Goal: Transaction & Acquisition: Purchase product/service

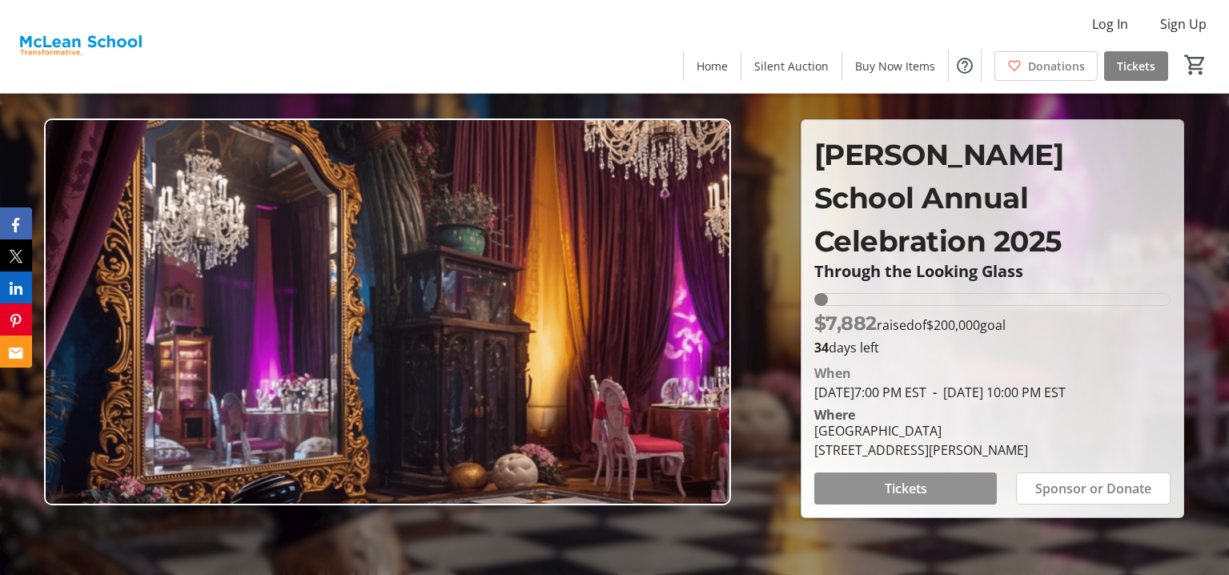
click at [936, 477] on span at bounding box center [905, 488] width 183 height 38
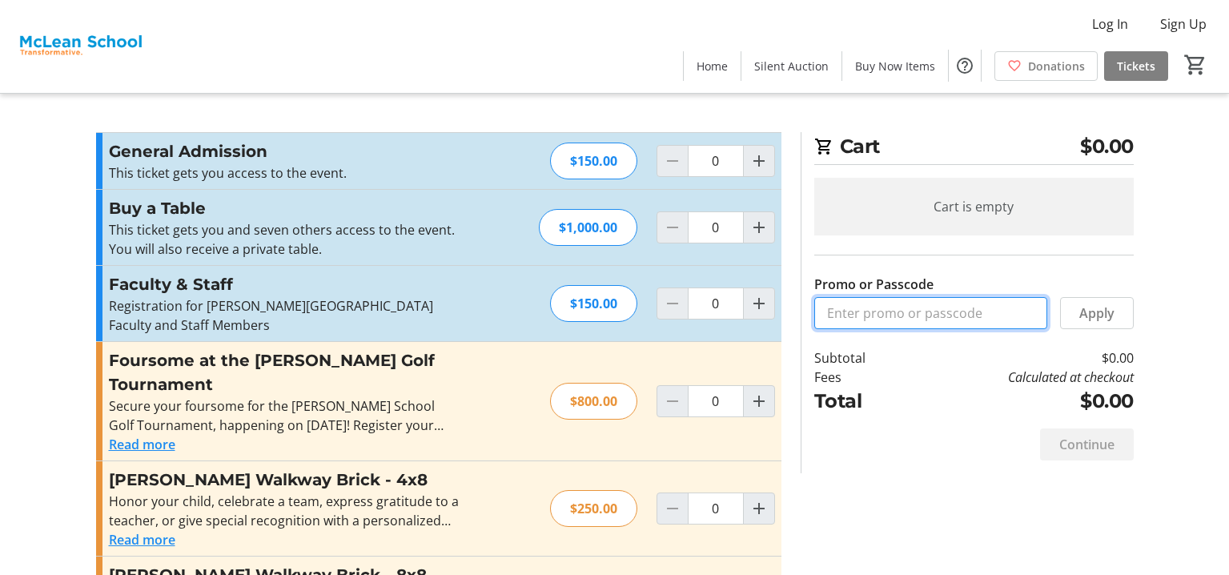
click at [913, 312] on input "Promo or Passcode" at bounding box center [930, 313] width 233 height 32
click at [754, 162] on mat-icon "Increment by one" at bounding box center [759, 160] width 19 height 19
type input "1"
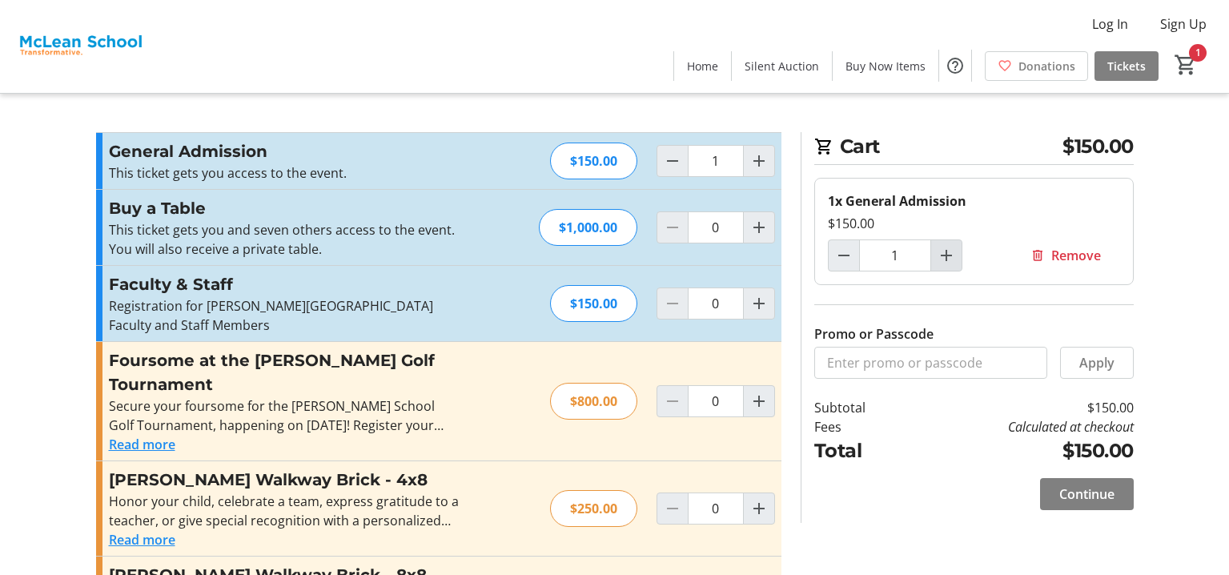
click at [941, 260] on mat-icon "Increment by one" at bounding box center [946, 255] width 19 height 19
type input "2"
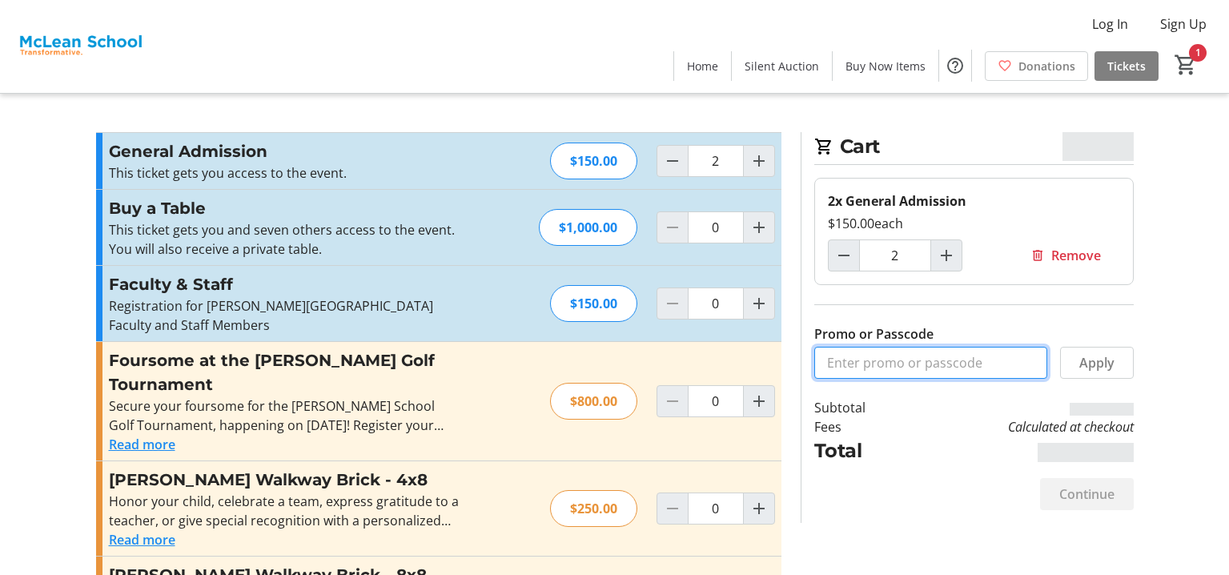
click at [919, 356] on input "Promo or Passcode" at bounding box center [930, 363] width 233 height 32
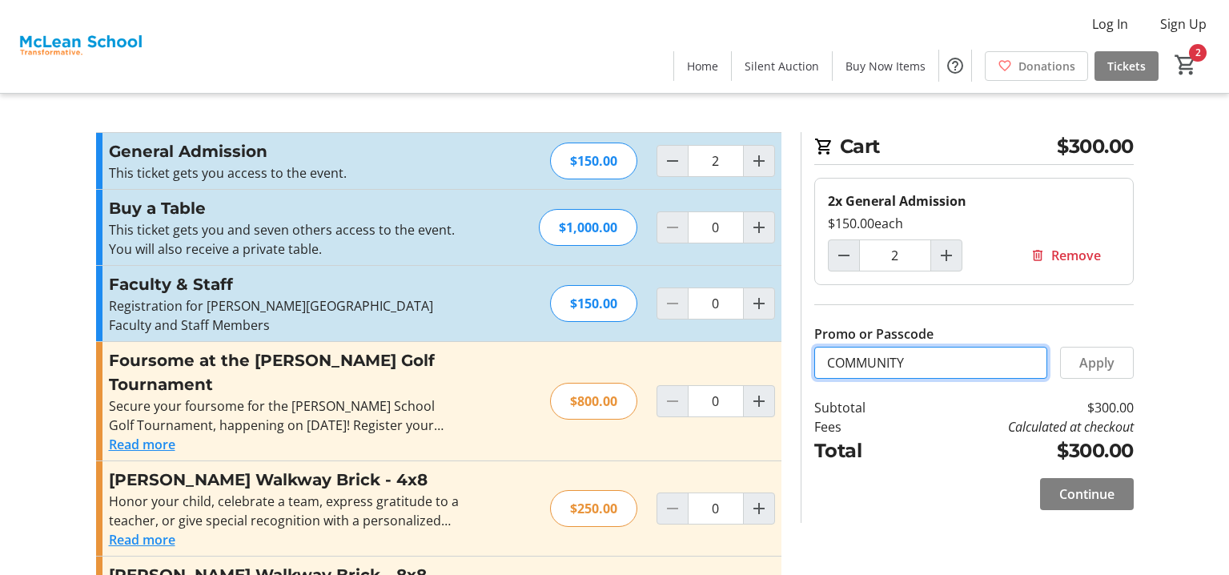
type input "COMMUNITY"
drag, startPoint x: 1101, startPoint y: 412, endPoint x: 1111, endPoint y: 373, distance: 39.6
click at [1104, 392] on div "Cart $300.00 2x General Admission $150.00 each 2 Remove Promo or Passcode COMMU…" at bounding box center [967, 327] width 333 height 391
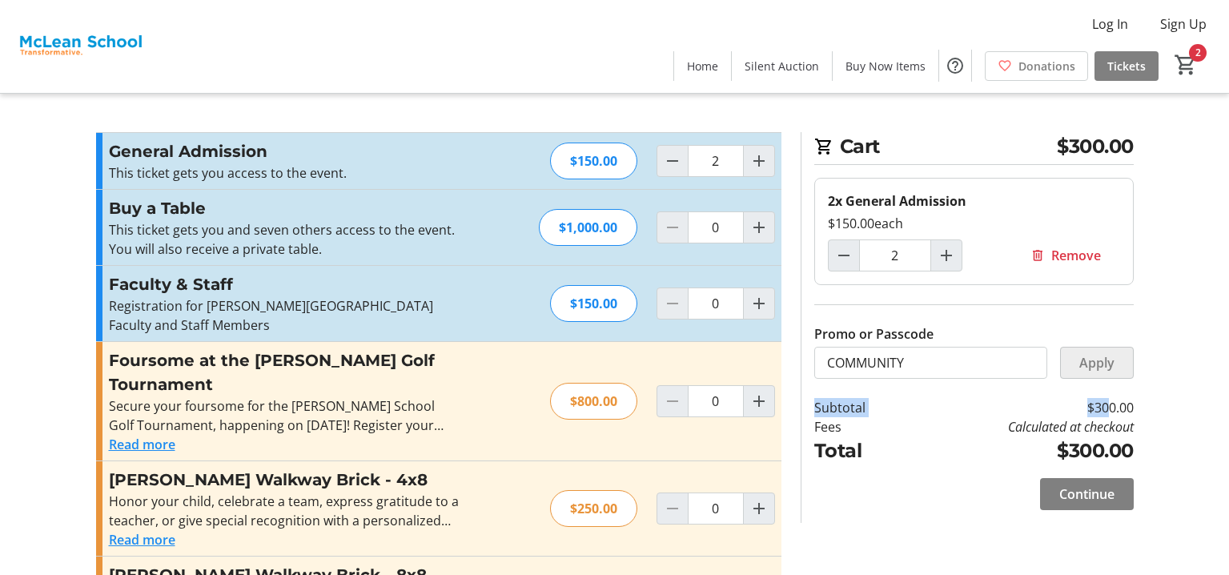
click at [1117, 364] on span at bounding box center [1097, 363] width 72 height 38
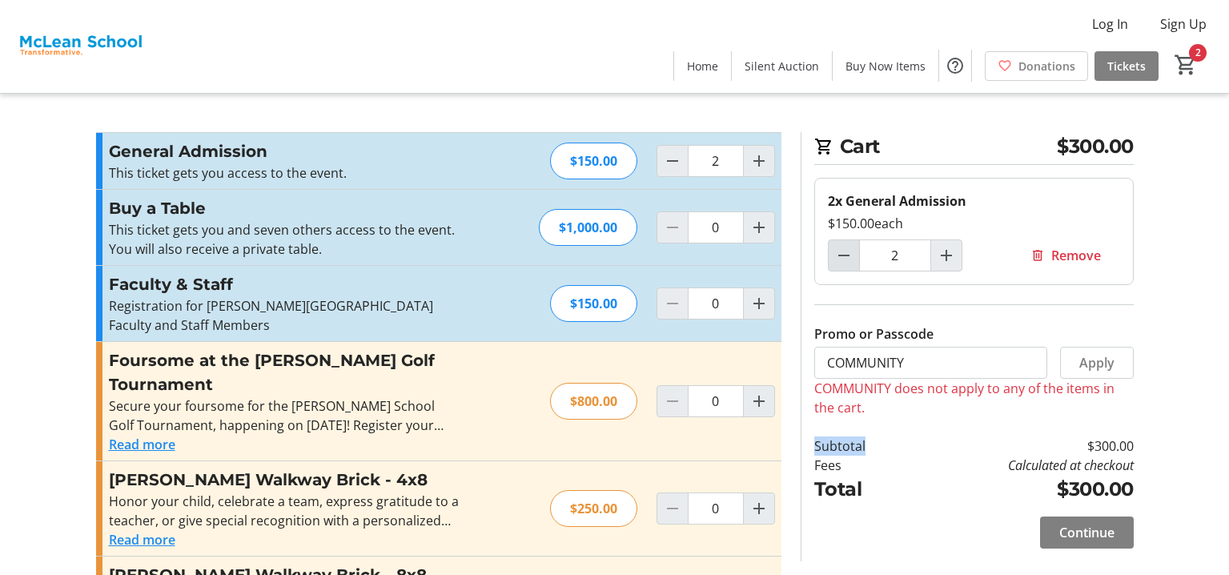
click at [830, 248] on span "Decrement by one" at bounding box center [844, 255] width 30 height 30
type input "1"
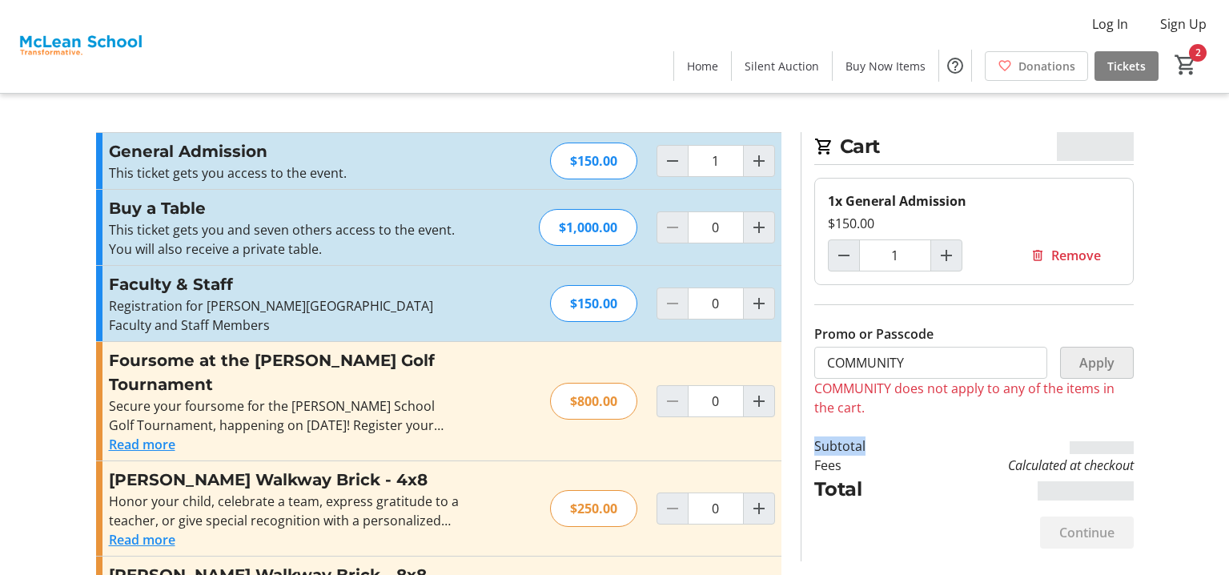
click at [1128, 369] on span at bounding box center [1097, 363] width 72 height 38
click at [1094, 360] on span "Apply" at bounding box center [1097, 362] width 35 height 19
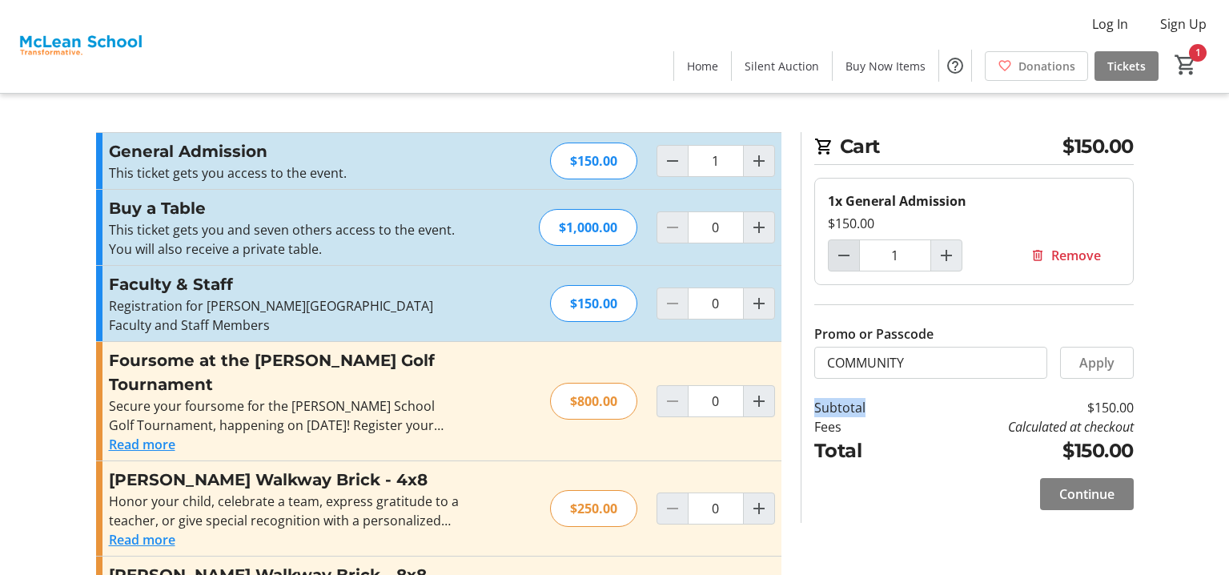
click at [850, 260] on mat-icon "Decrement by one" at bounding box center [844, 255] width 19 height 19
type input "0"
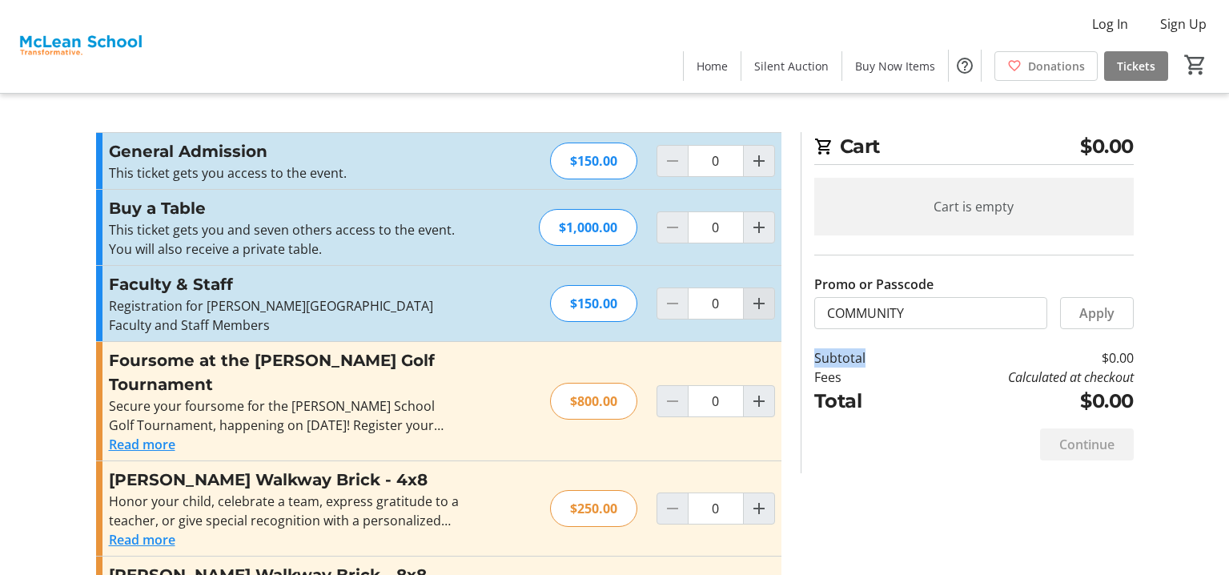
click at [762, 296] on mat-icon "Increment by one" at bounding box center [759, 303] width 19 height 19
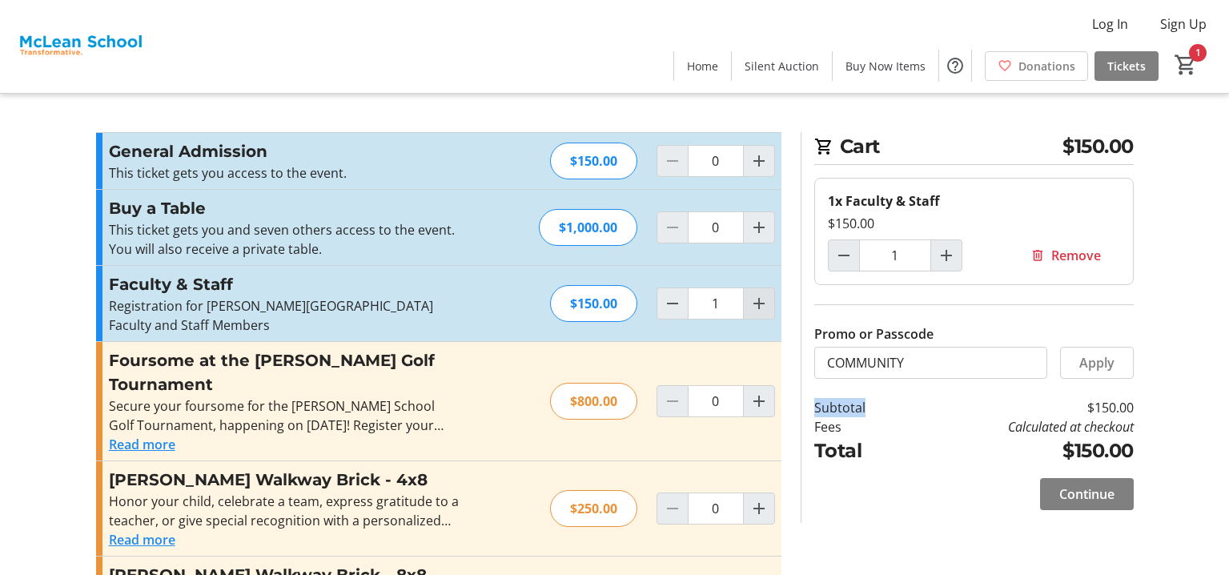
click at [762, 296] on mat-icon "Increment by one" at bounding box center [759, 303] width 19 height 19
type input "2"
click at [1112, 372] on span "Apply" at bounding box center [1097, 362] width 35 height 19
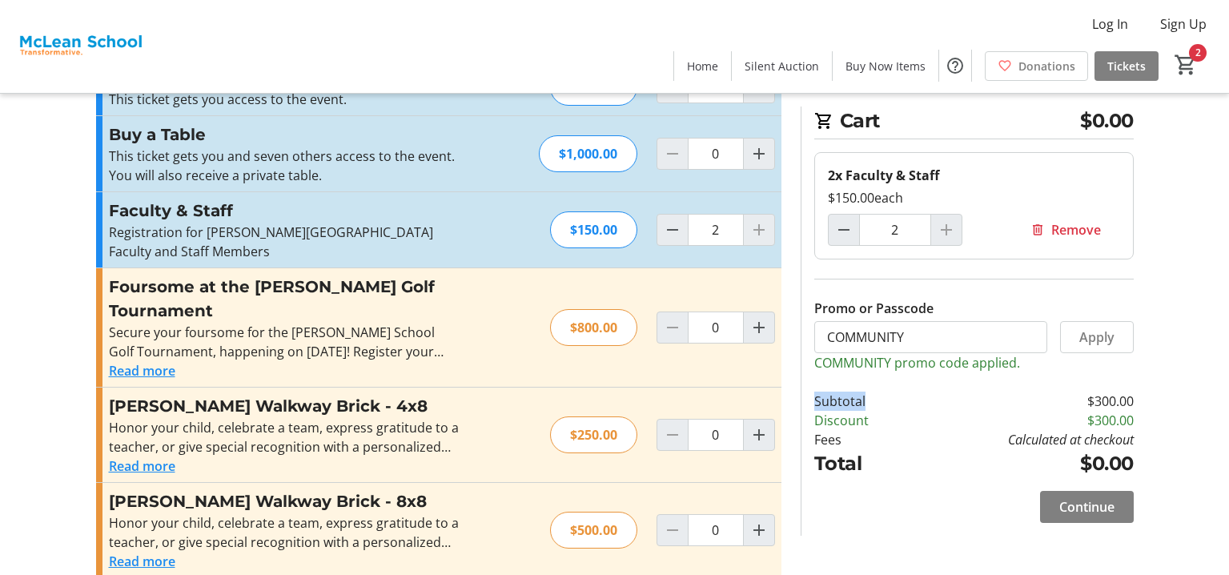
scroll to position [76, 0]
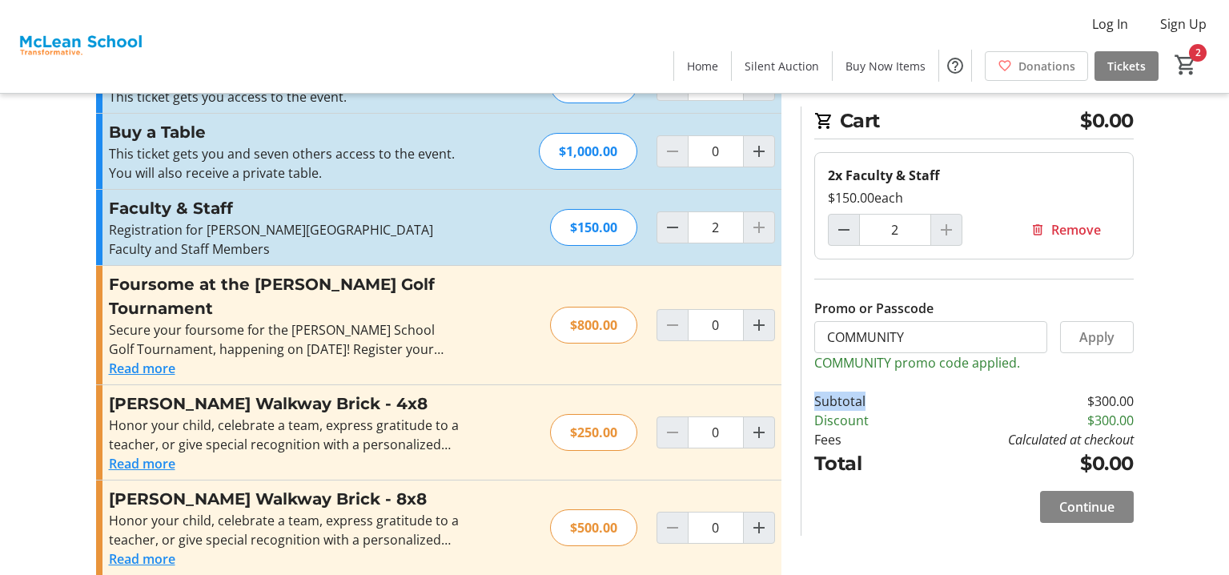
click at [1102, 507] on span "Continue" at bounding box center [1087, 506] width 55 height 19
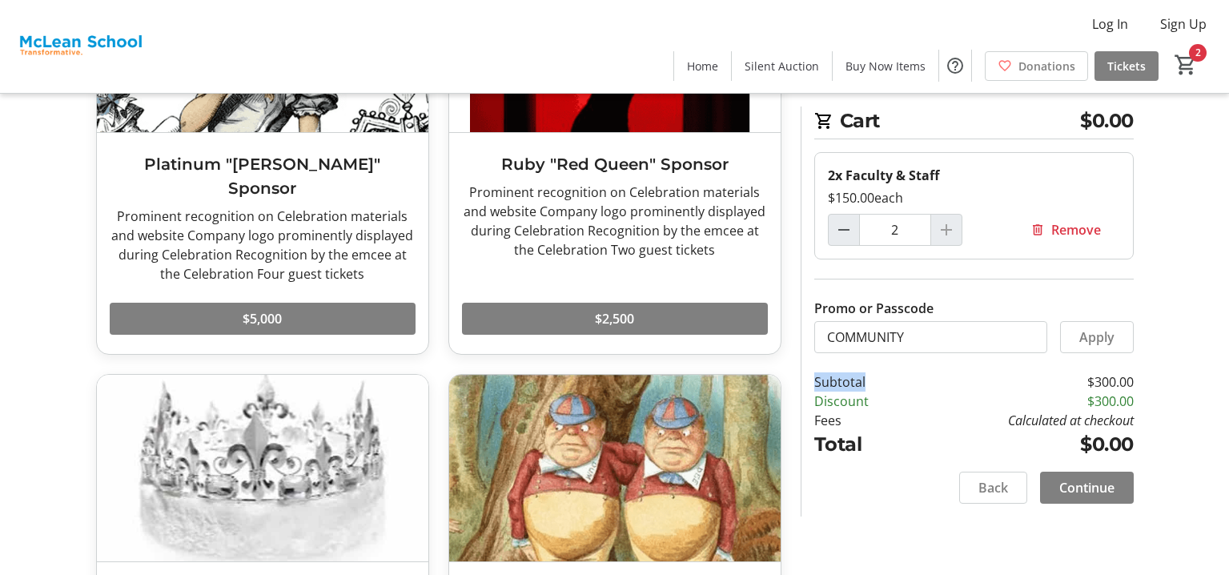
scroll to position [240, 0]
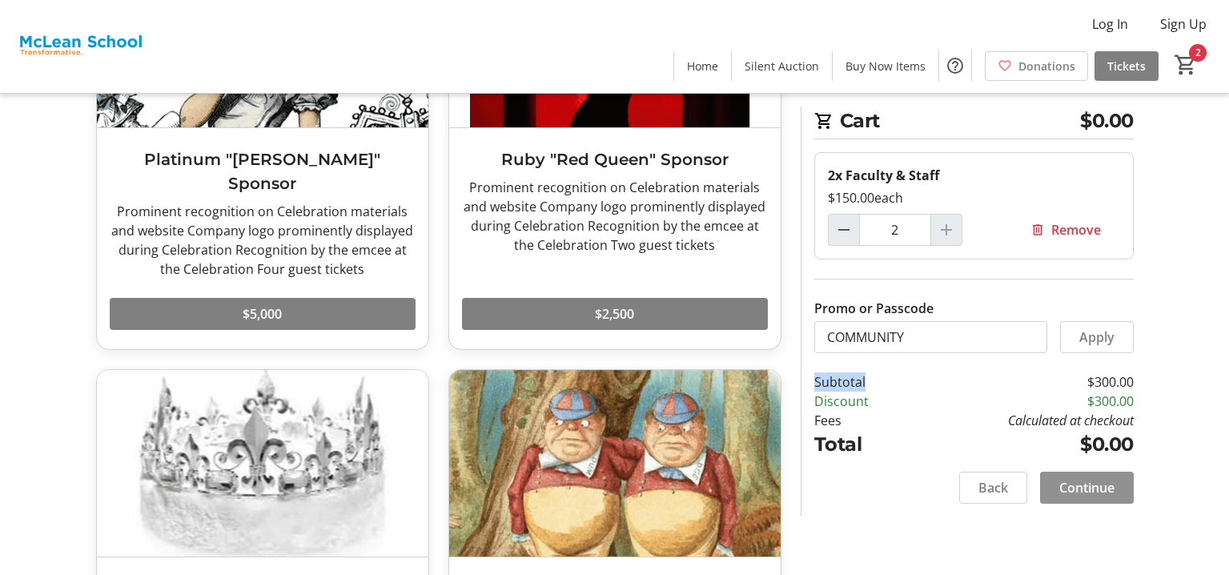
click at [1094, 485] on span "Continue" at bounding box center [1087, 487] width 55 height 19
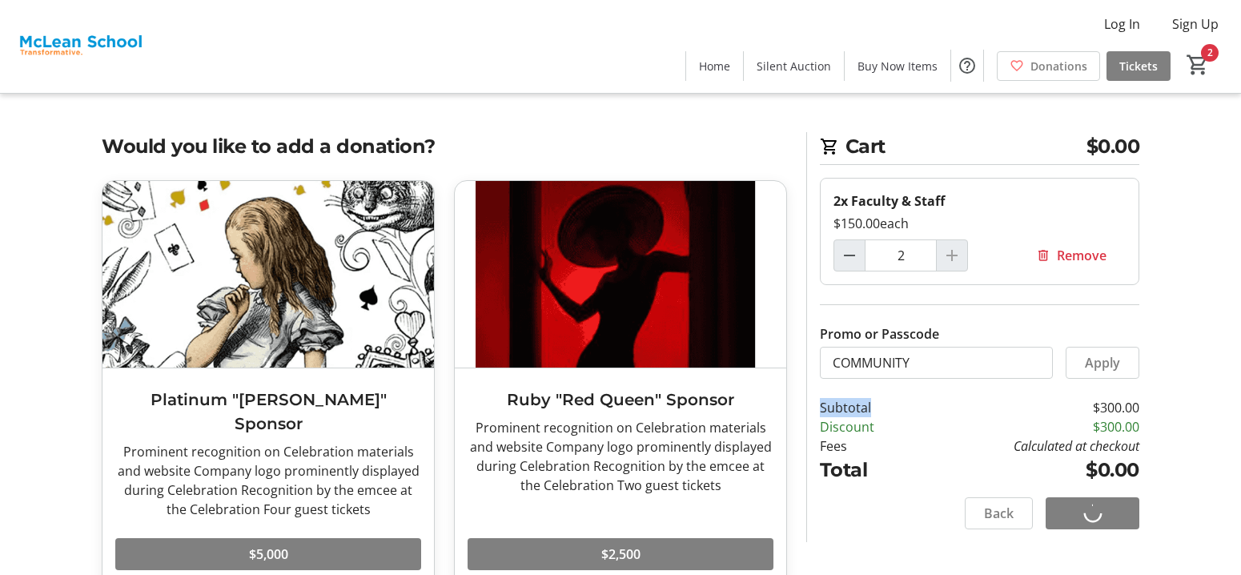
select select
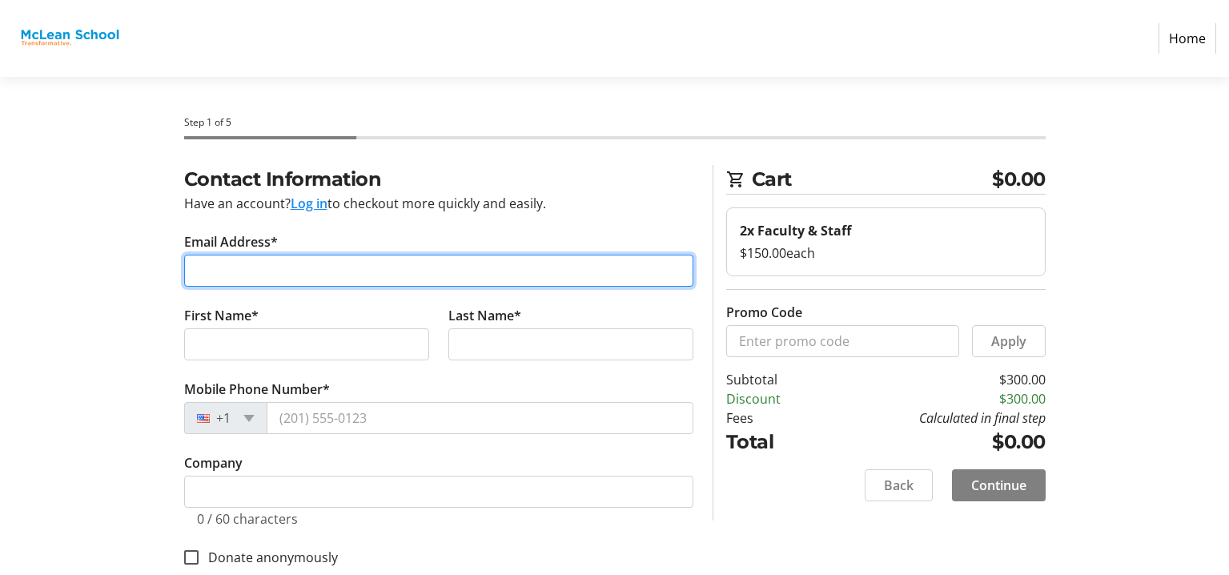
click at [360, 268] on input "Email Address*" at bounding box center [438, 271] width 509 height 32
click at [383, 280] on input "Email Address*" at bounding box center [438, 271] width 509 height 32
type input "L"
type input "[EMAIL_ADDRESS][DOMAIN_NAME]"
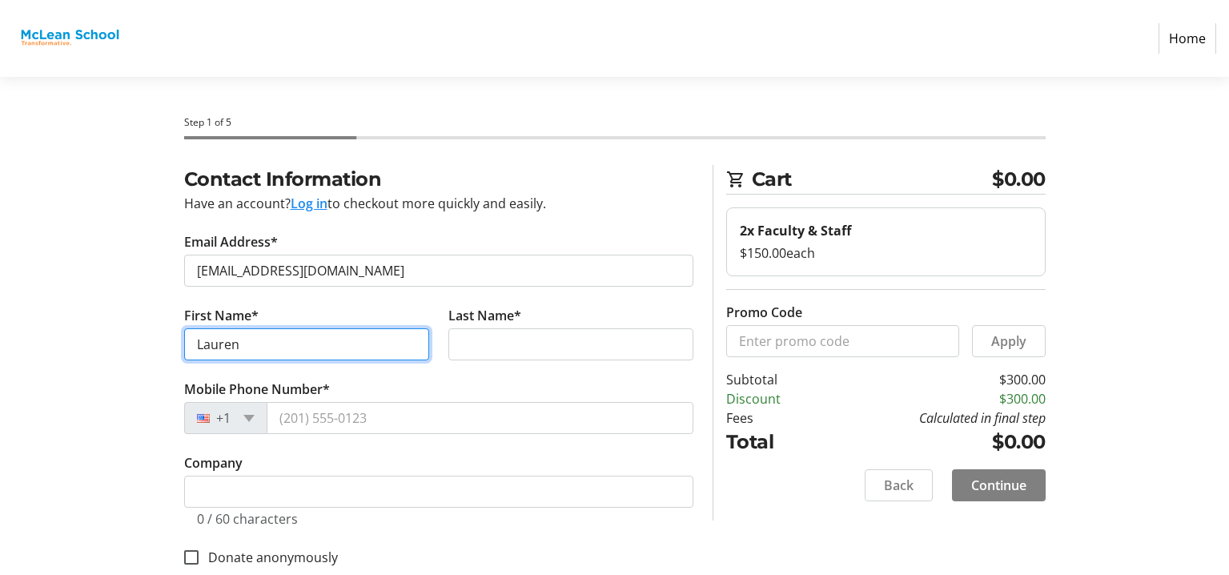
type input "Lauren"
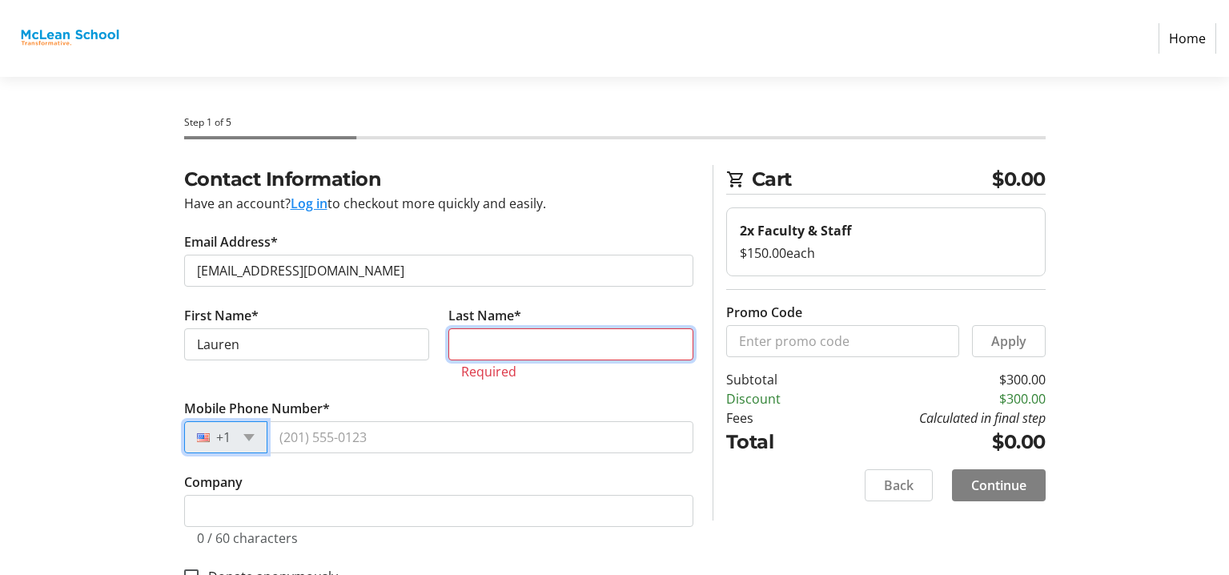
click at [594, 345] on input "Last Name*" at bounding box center [570, 344] width 245 height 32
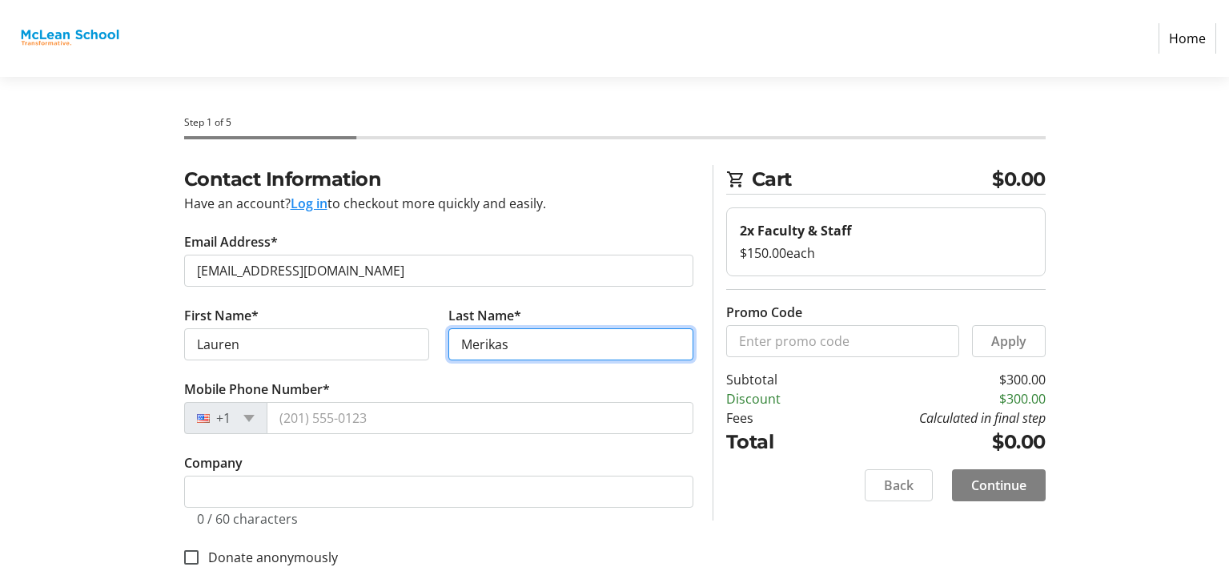
type input "Merikas"
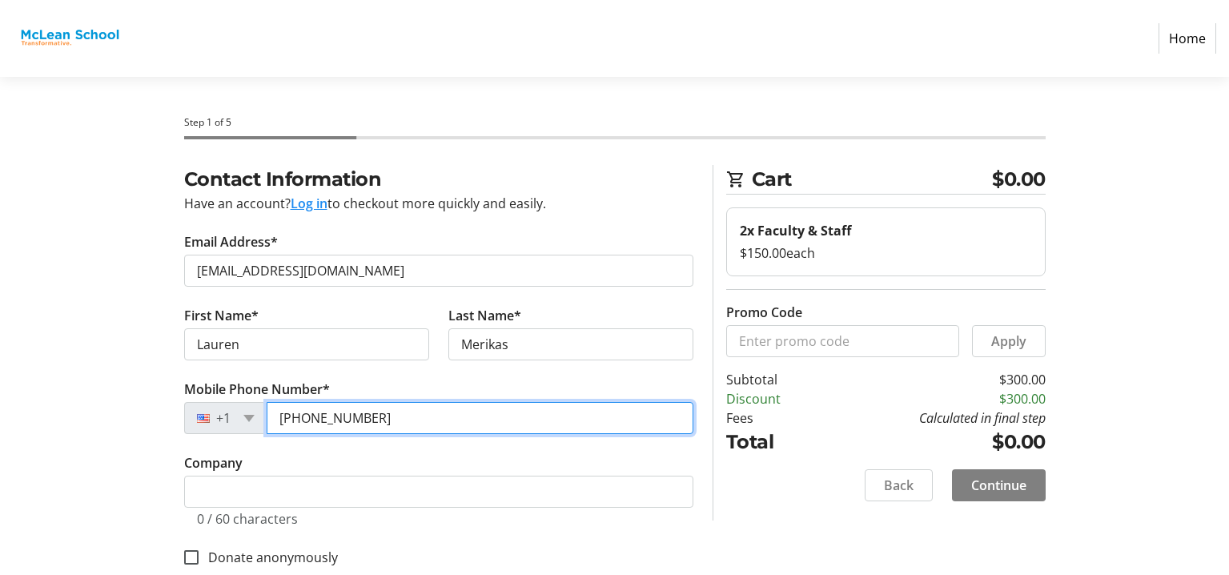
type input "[PHONE_NUMBER]"
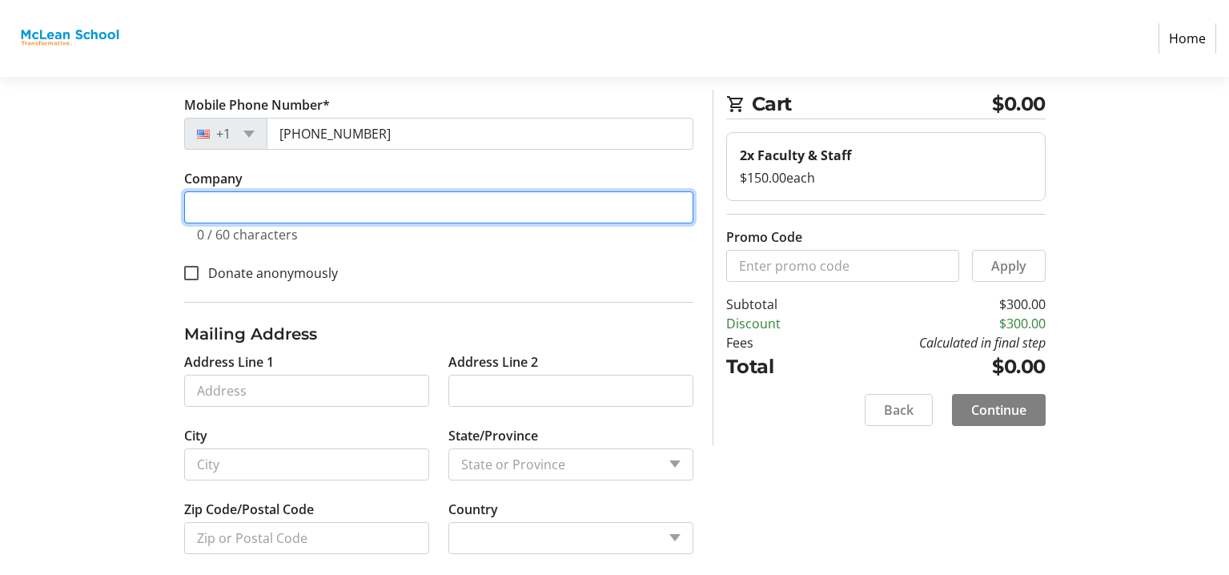
scroll to position [302, 0]
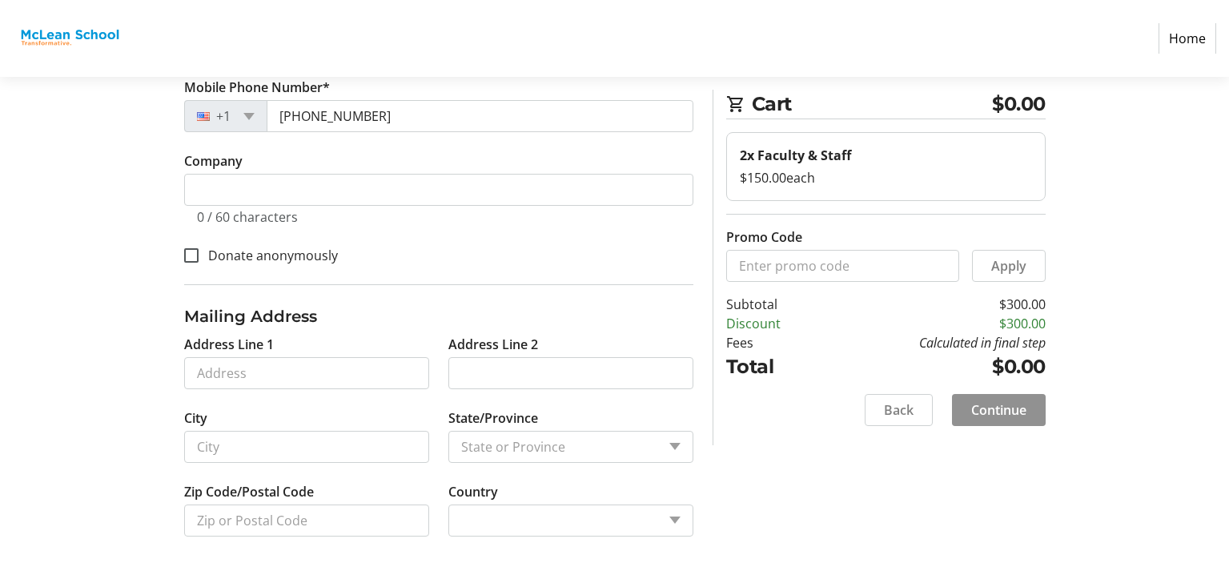
click at [990, 412] on span "Continue" at bounding box center [998, 409] width 55 height 19
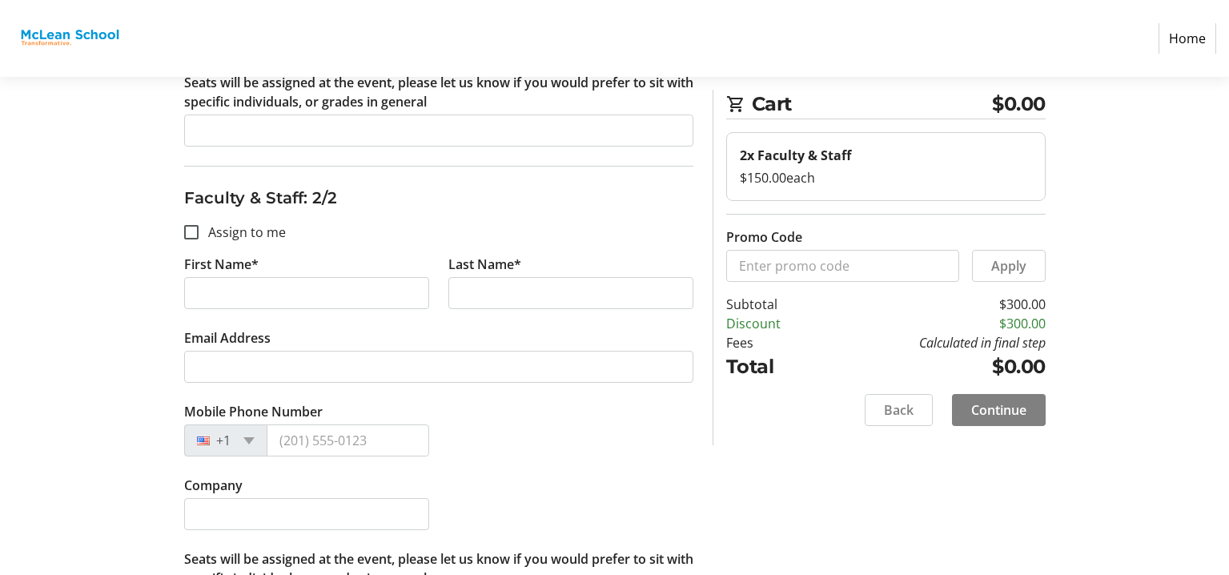
scroll to position [641, 0]
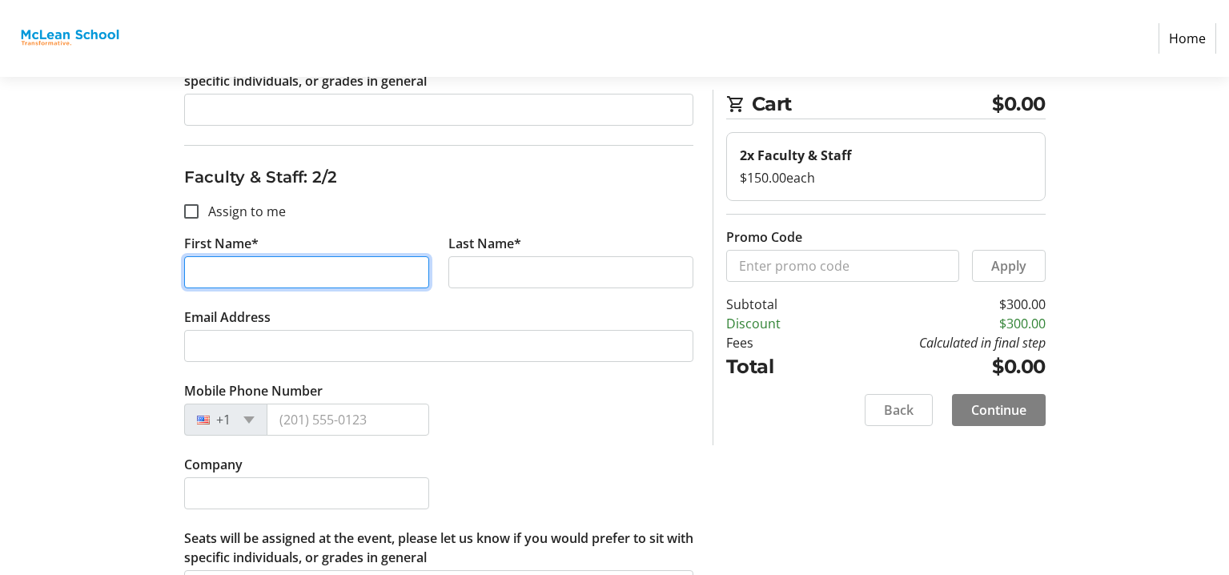
click at [360, 256] on input "First Name*" at bounding box center [306, 272] width 245 height 32
type input "[PERSON_NAME]"
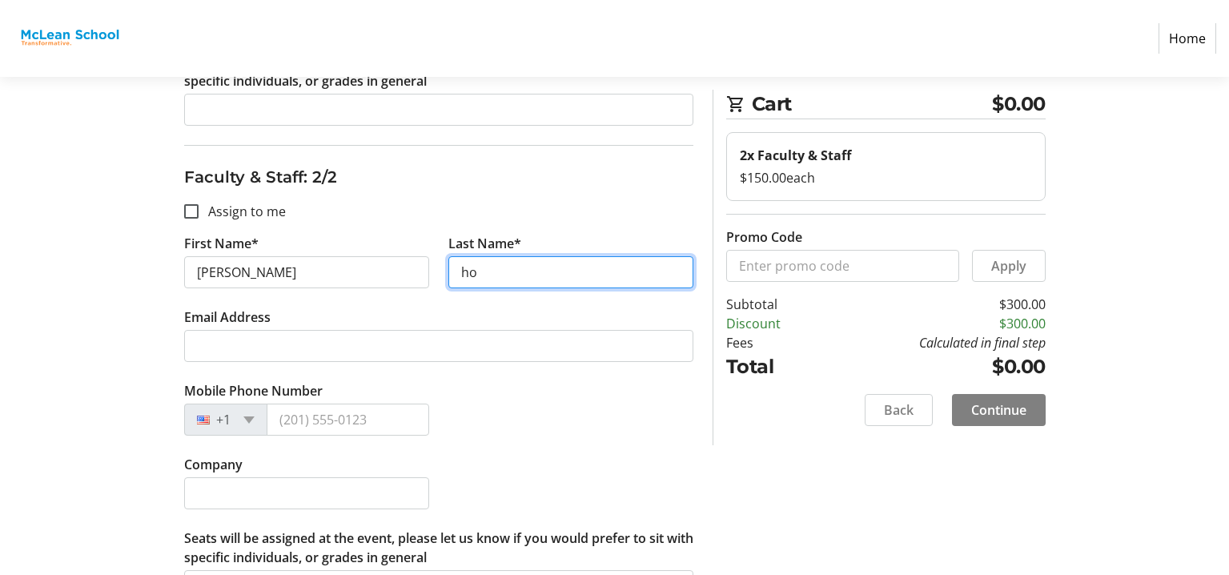
type input "h"
type input "Holland"
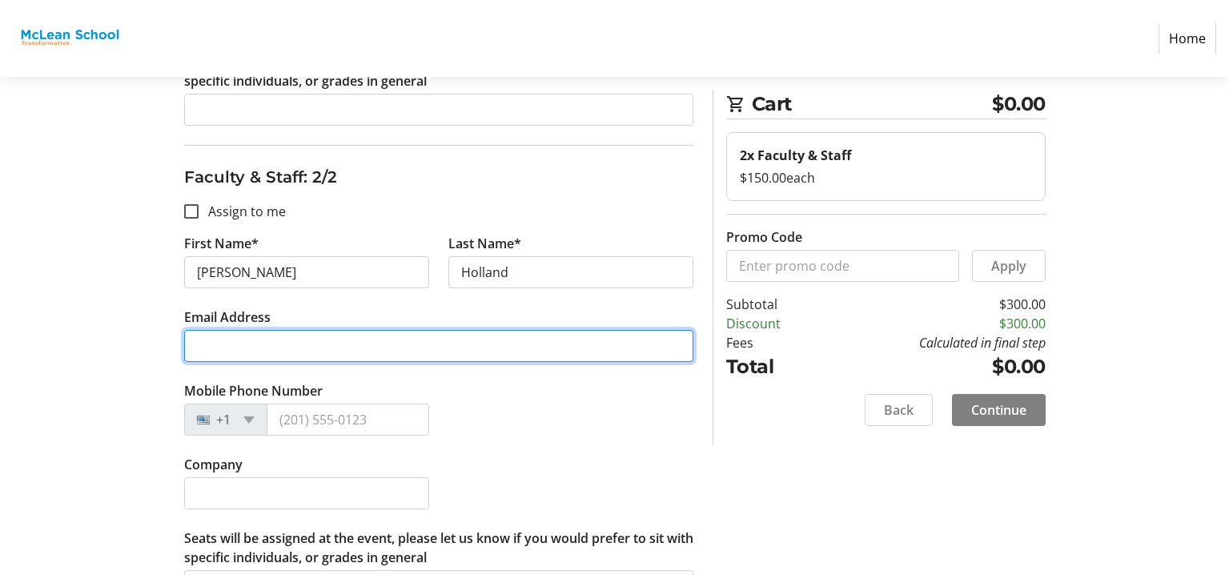
click at [472, 344] on input "Email Address" at bounding box center [438, 346] width 509 height 32
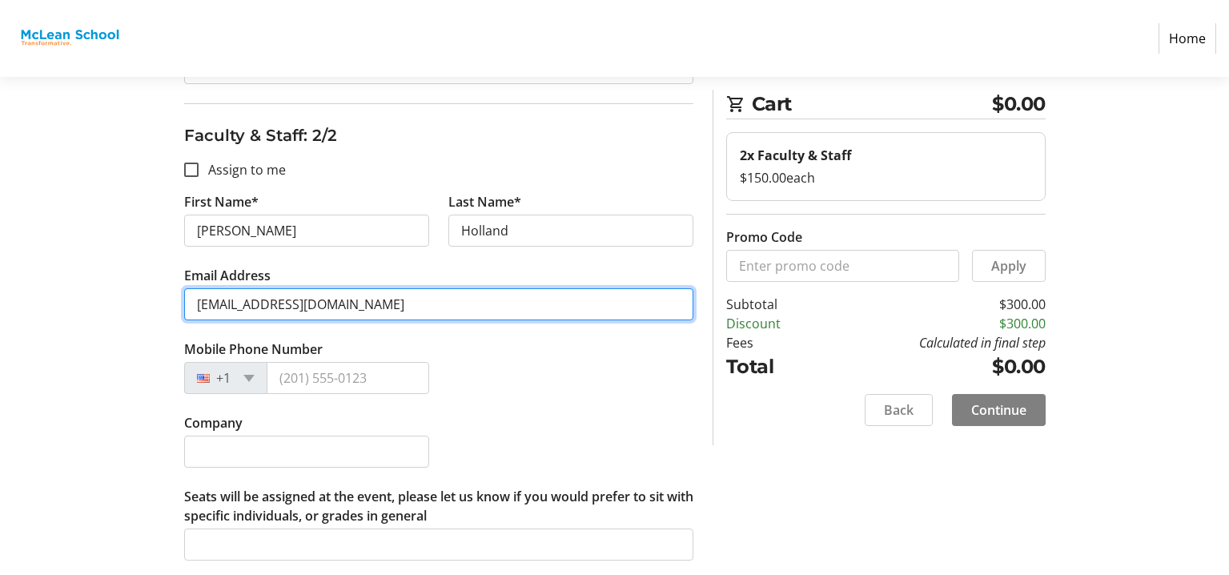
scroll to position [687, 0]
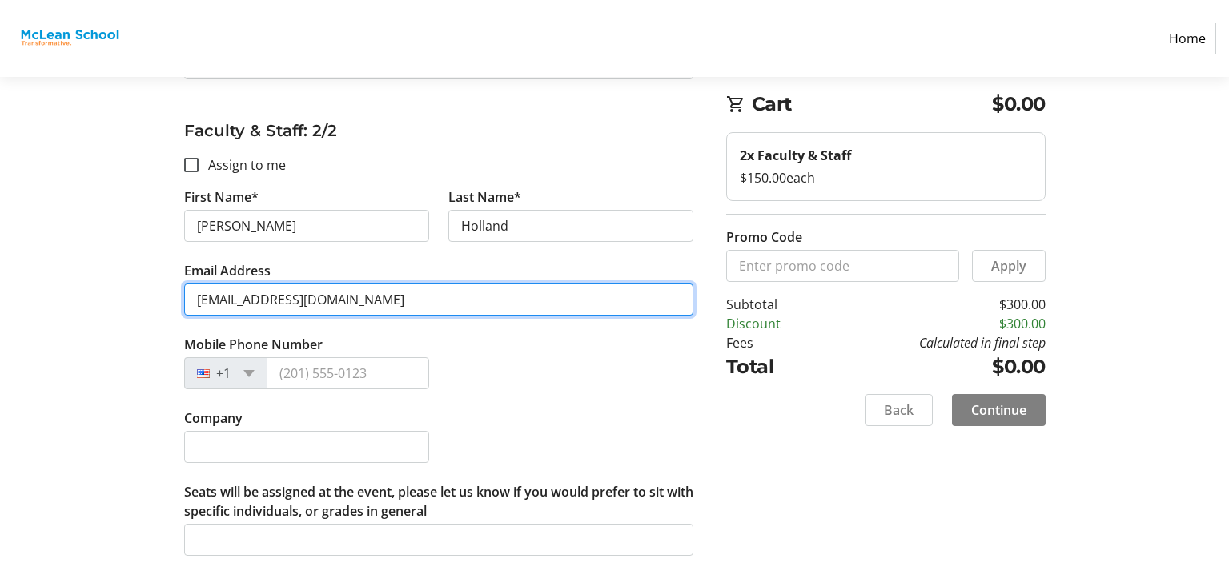
type input "[EMAIL_ADDRESS][DOMAIN_NAME]"
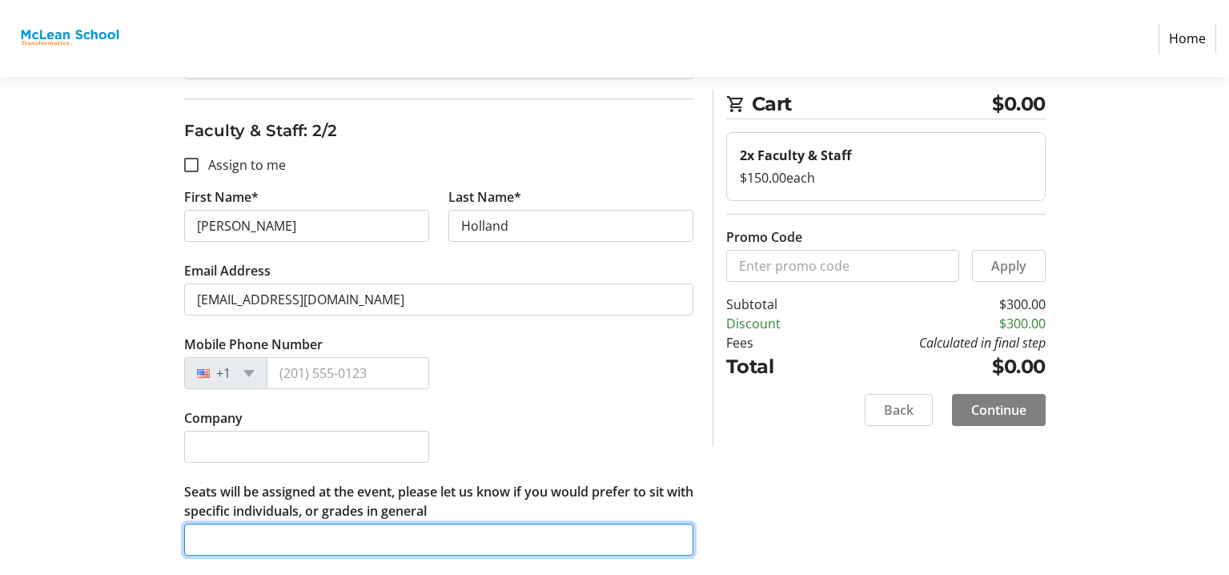
click at [583, 536] on input "Seats will be assigned at the event, please let us know if you would prefer to …" at bounding box center [438, 540] width 509 height 32
type input "Near upper school"
